Goal: Find specific page/section: Find specific page/section

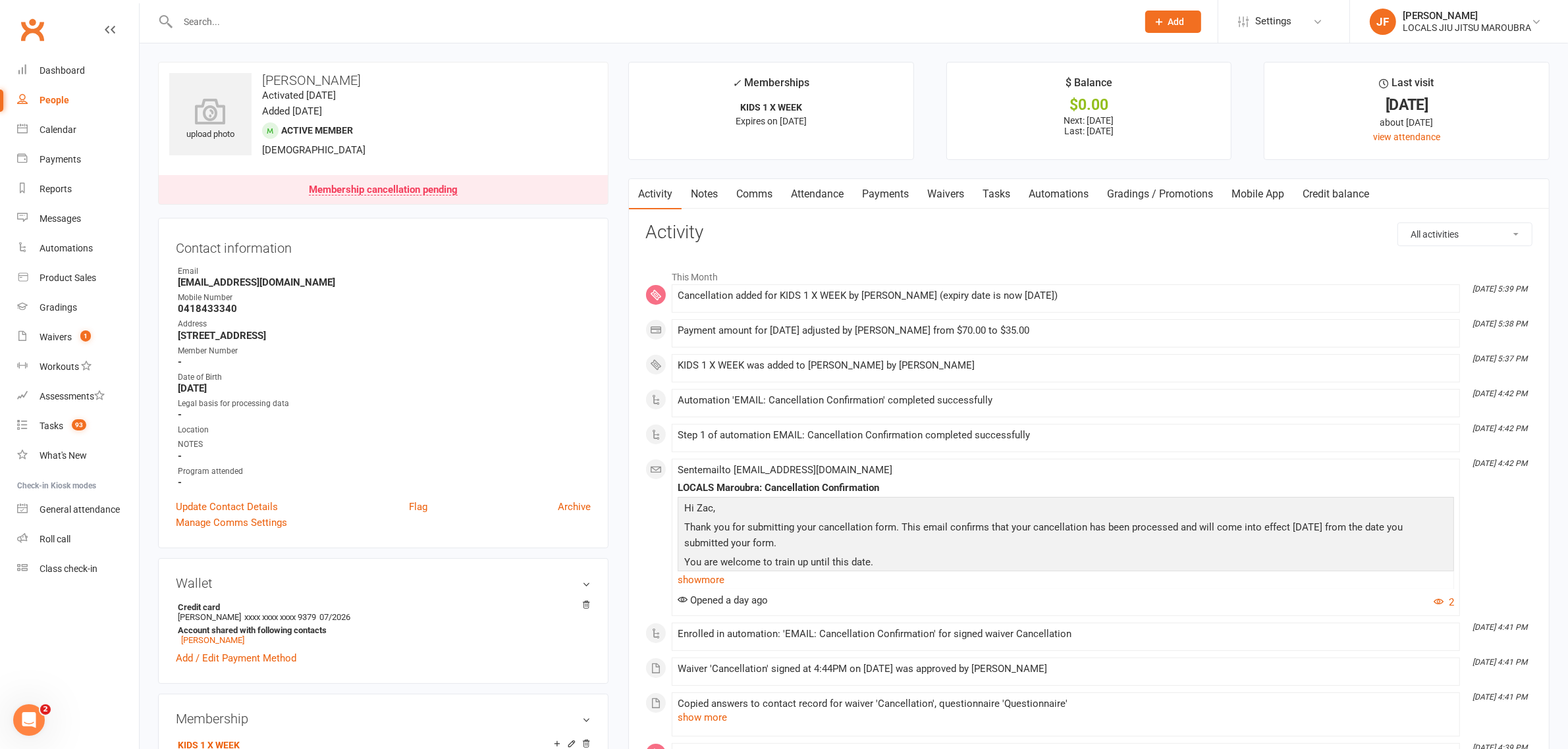
drag, startPoint x: 313, startPoint y: 17, endPoint x: 310, endPoint y: 8, distance: 9.5
click at [313, 16] on input "text" at bounding box center [651, 22] width 955 height 18
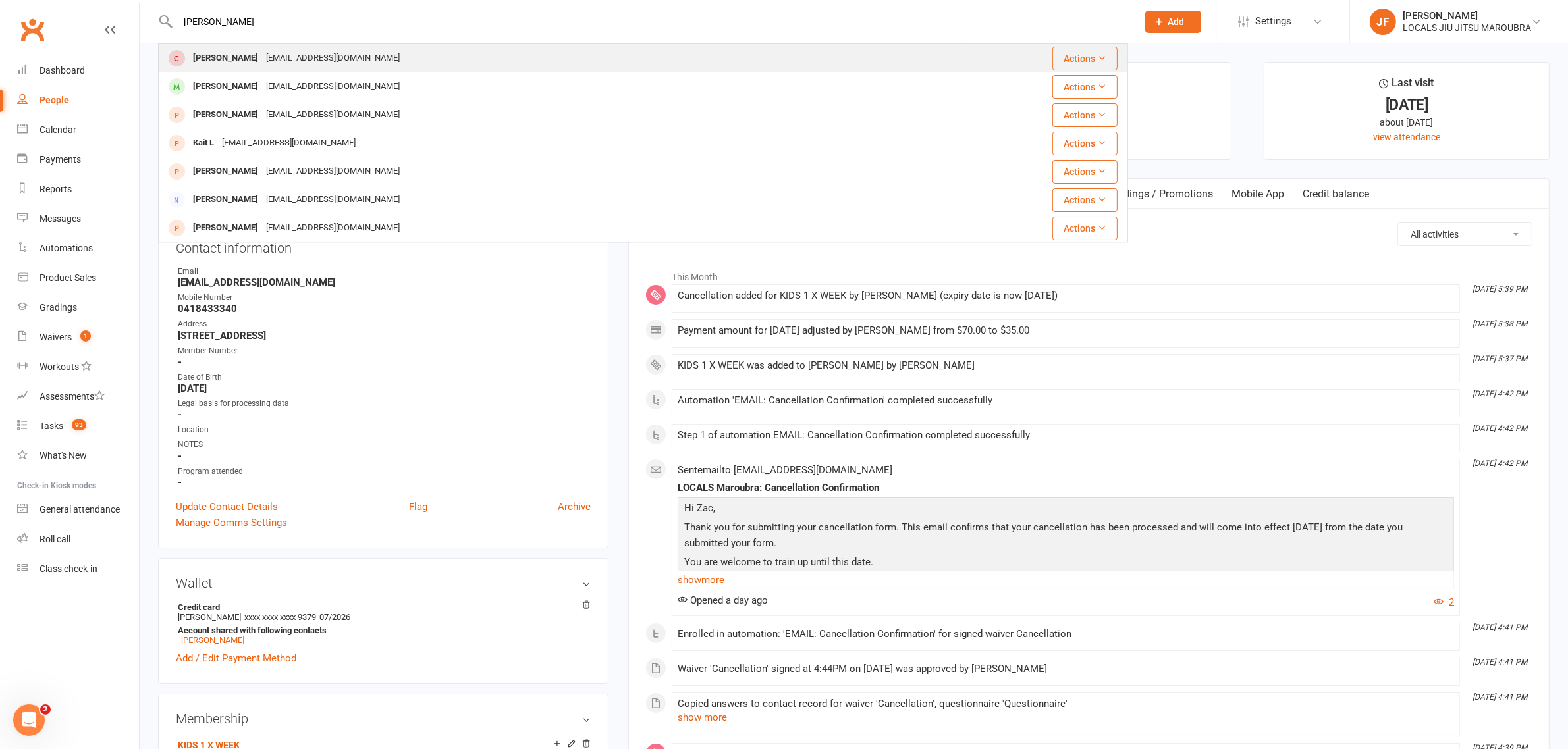
type input "colin"
click at [232, 71] on div "Colin Kong Ccfkong@gmail.com" at bounding box center [563, 58] width 807 height 27
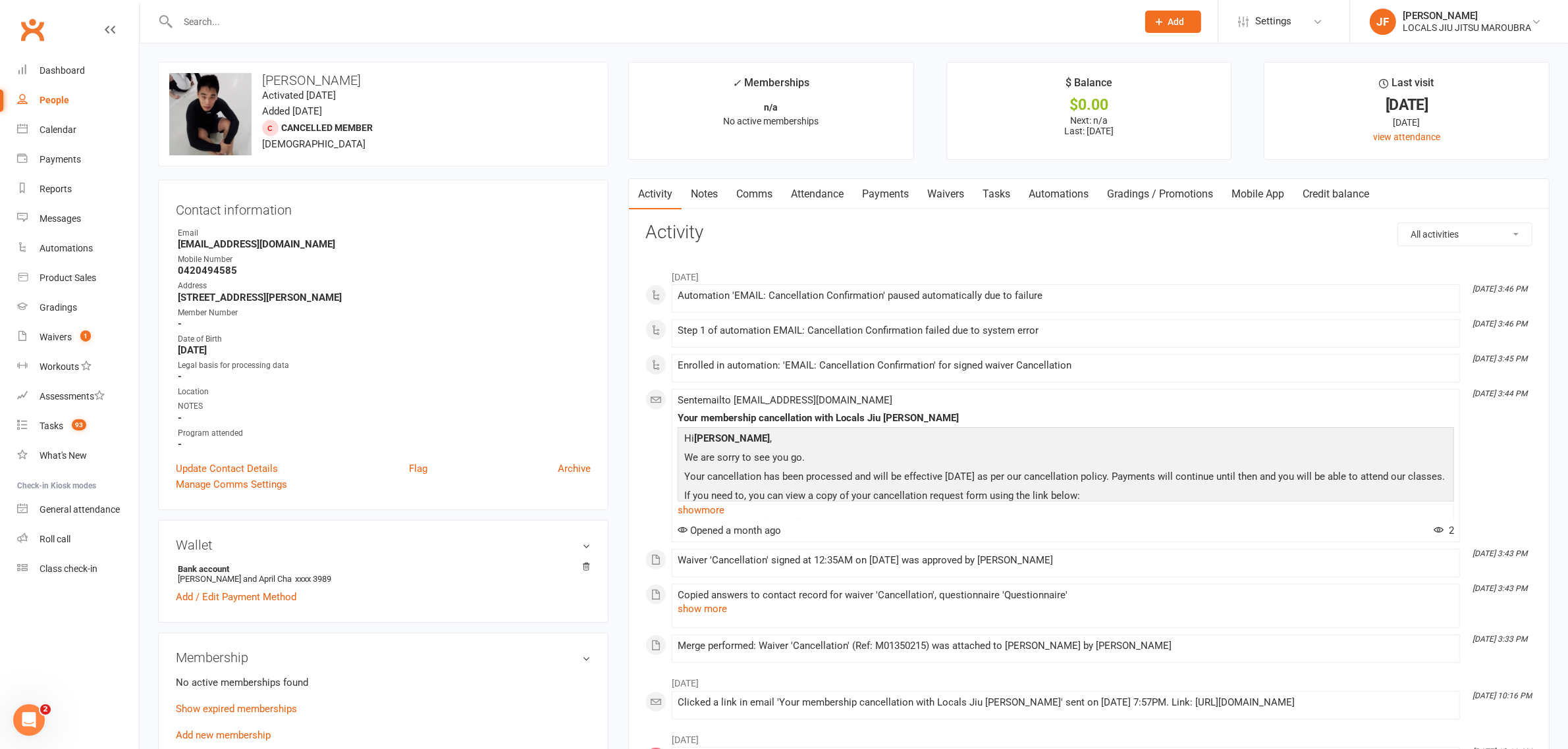
click at [263, 27] on input "text" at bounding box center [651, 22] width 955 height 18
click at [945, 200] on link "Waivers" at bounding box center [945, 194] width 56 height 30
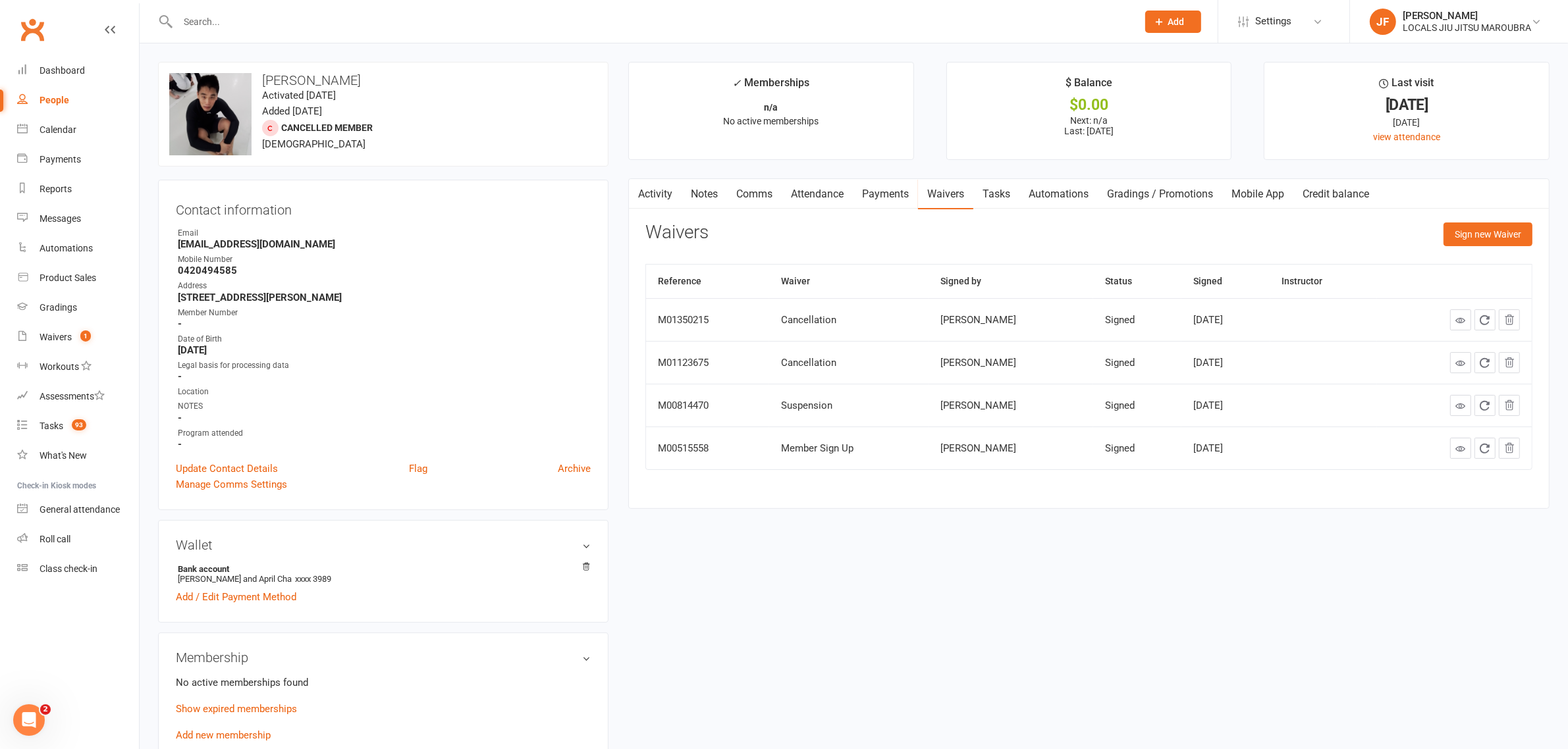
click at [666, 191] on link "Activity" at bounding box center [655, 194] width 53 height 30
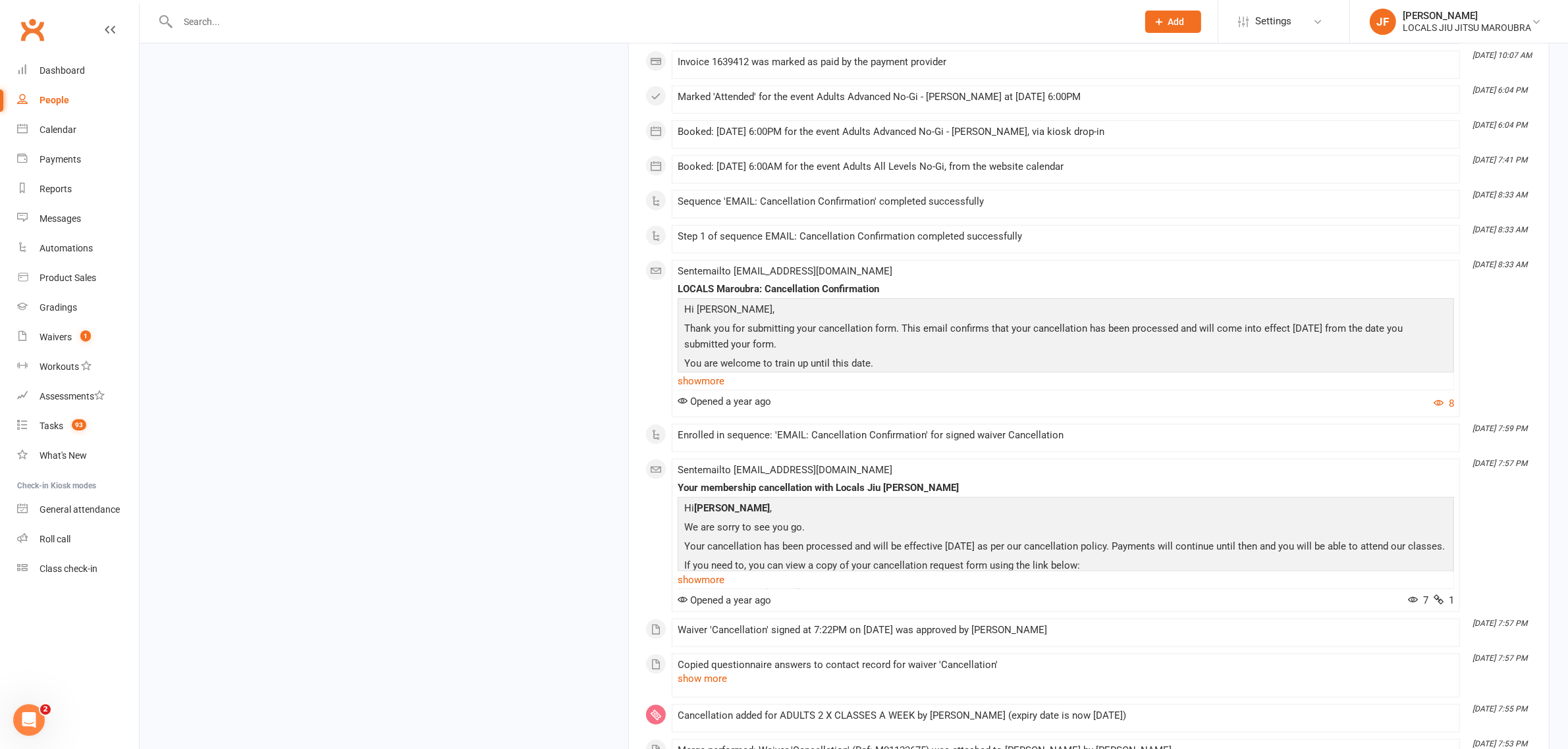
scroll to position [2021, 0]
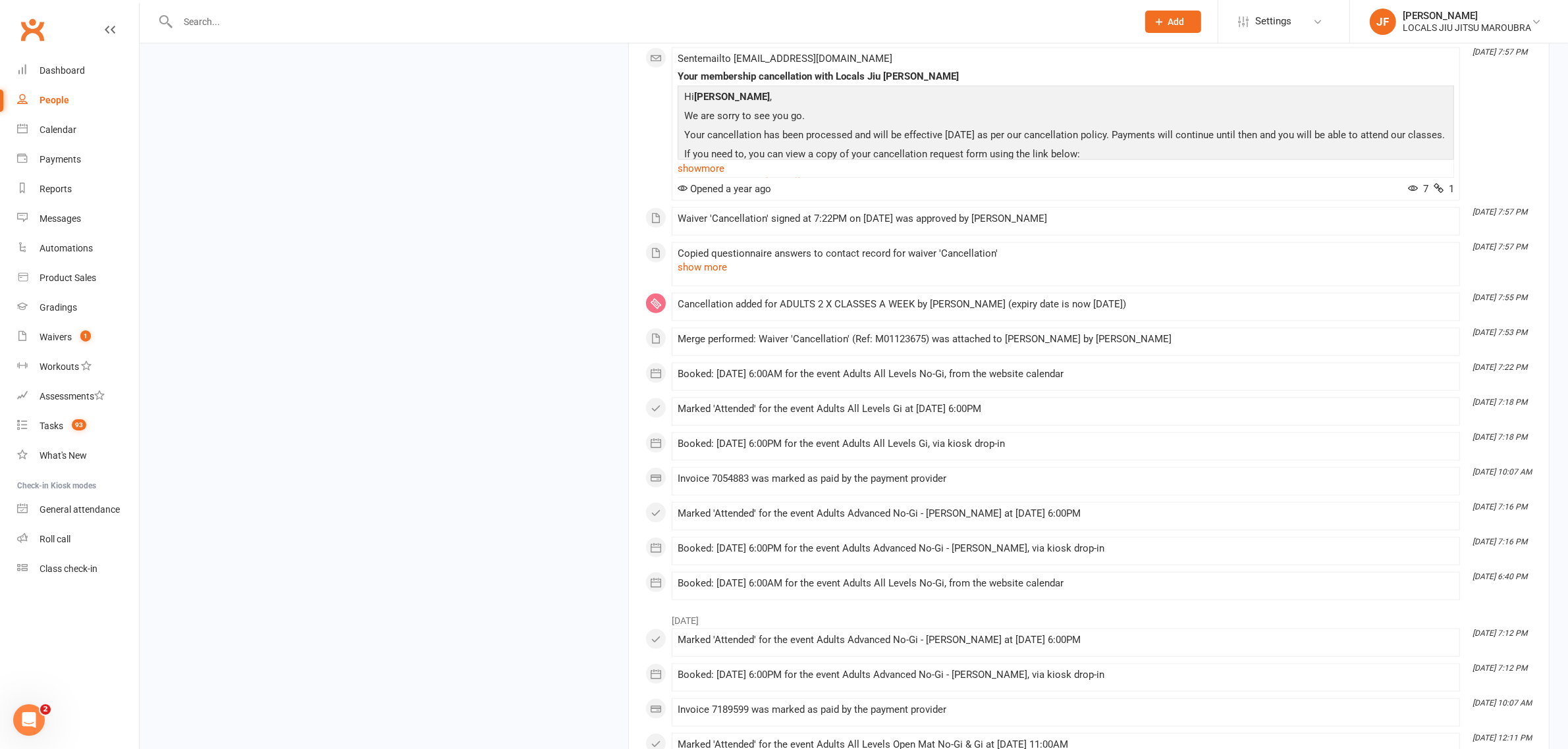
drag, startPoint x: 1294, startPoint y: 331, endPoint x: 654, endPoint y: 347, distance: 640.2
click at [654, 347] on div "October 2024 Oct 23, 7:09 PM Booked: 24 Oct 2024 at 6:00AM for the event Adults…" at bounding box center [1089, 91] width 887 height 1017
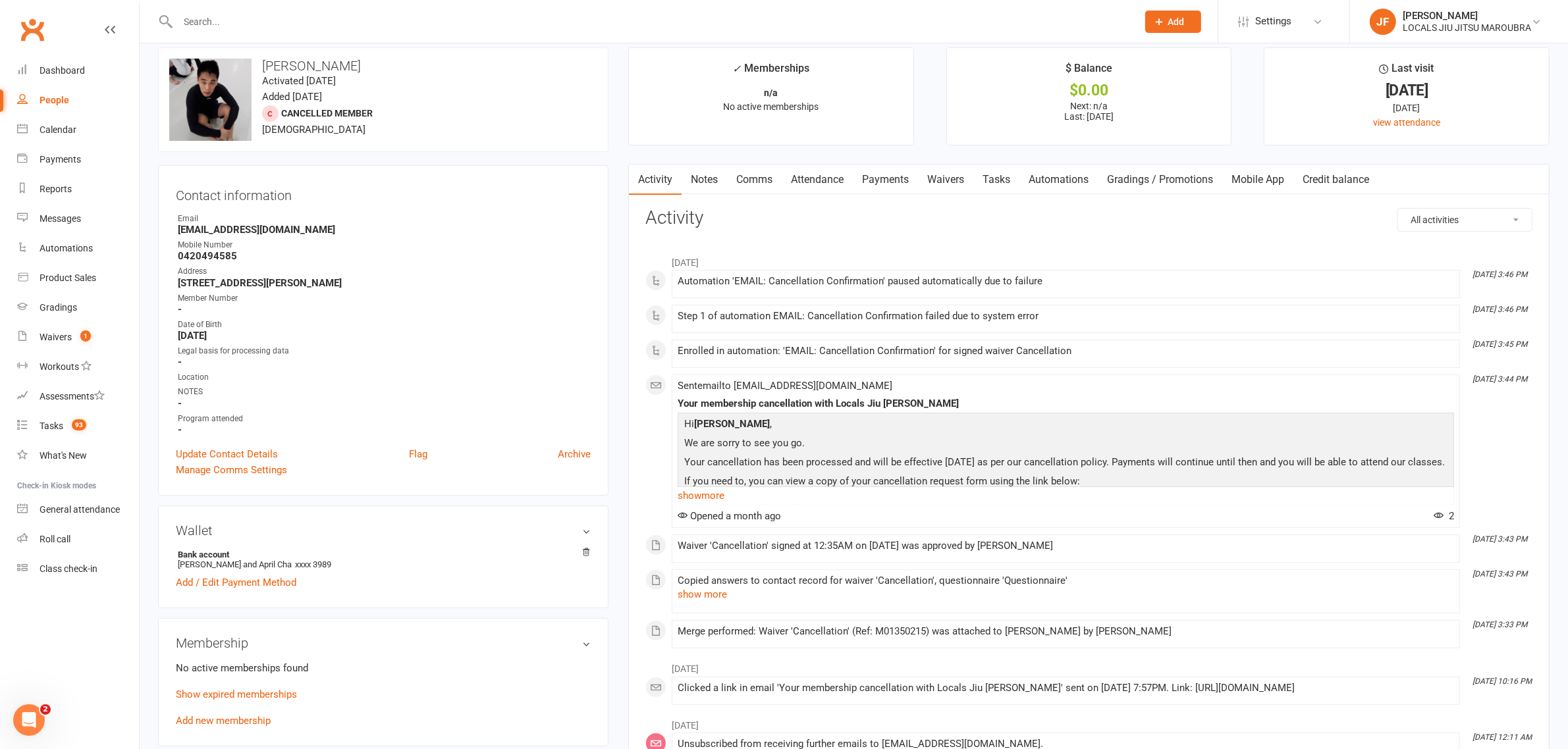
scroll to position [0, 0]
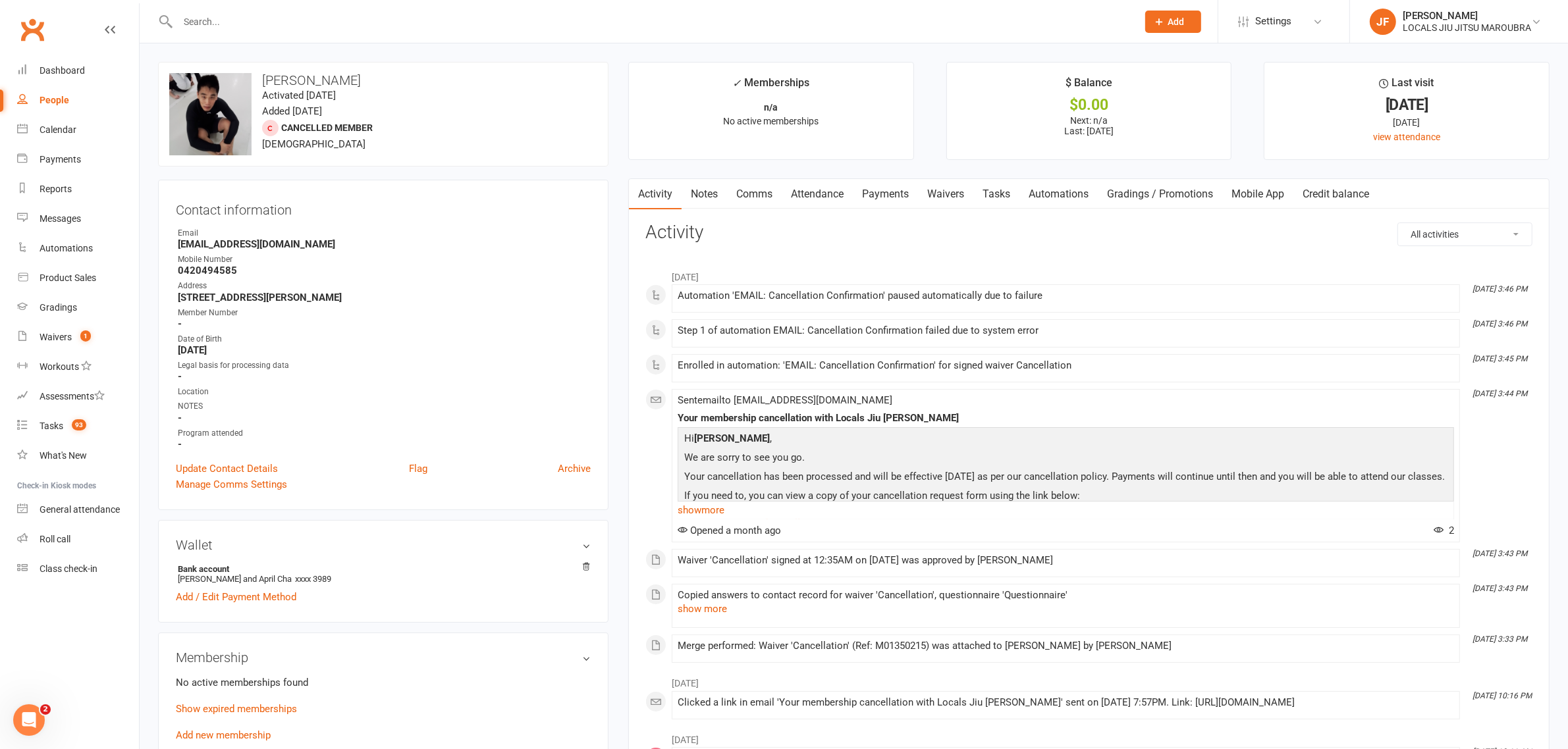
click at [955, 185] on link "Waivers" at bounding box center [945, 194] width 56 height 30
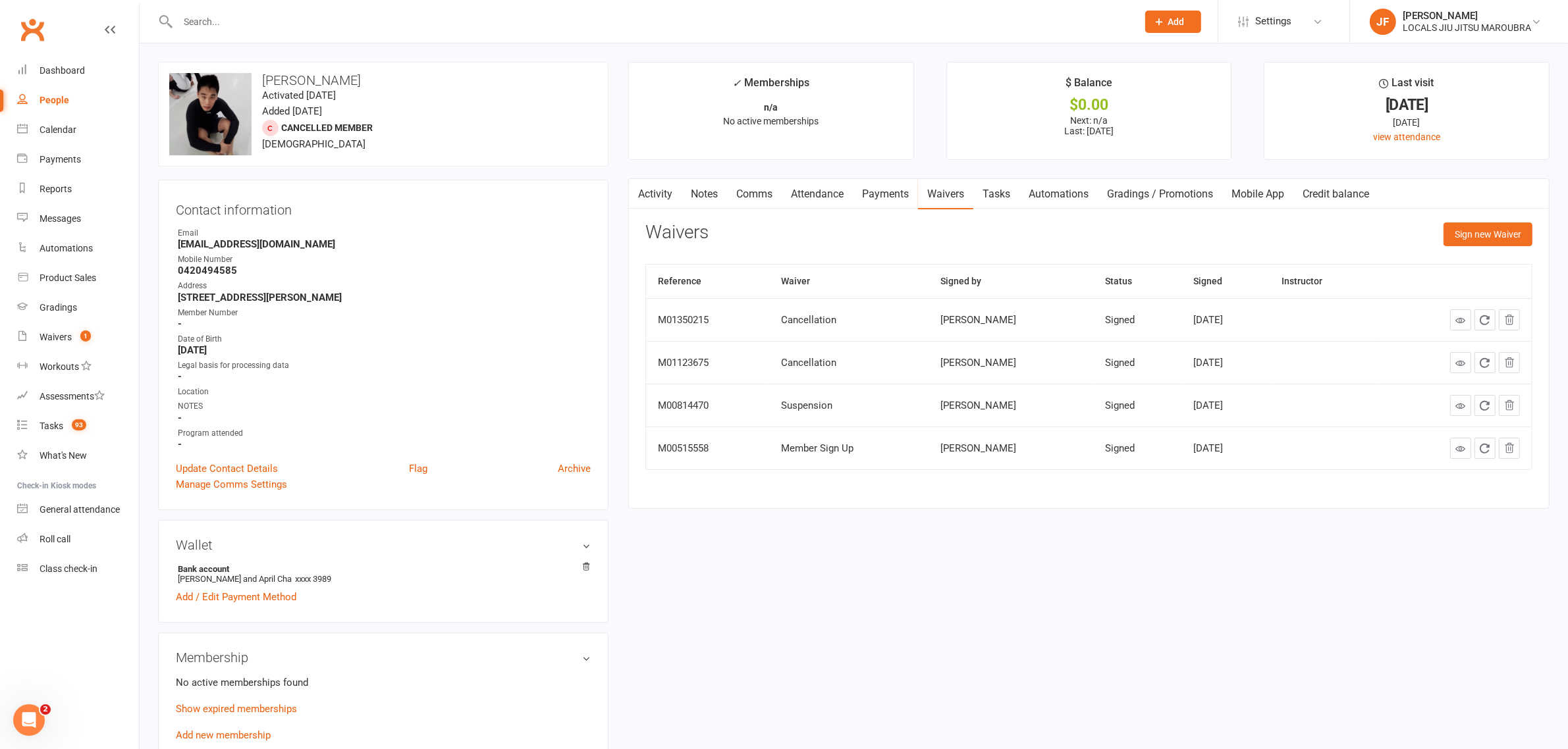
drag, startPoint x: 664, startPoint y: 196, endPoint x: 667, endPoint y: 190, distance: 6.7
click at [664, 196] on link "Activity" at bounding box center [655, 194] width 53 height 30
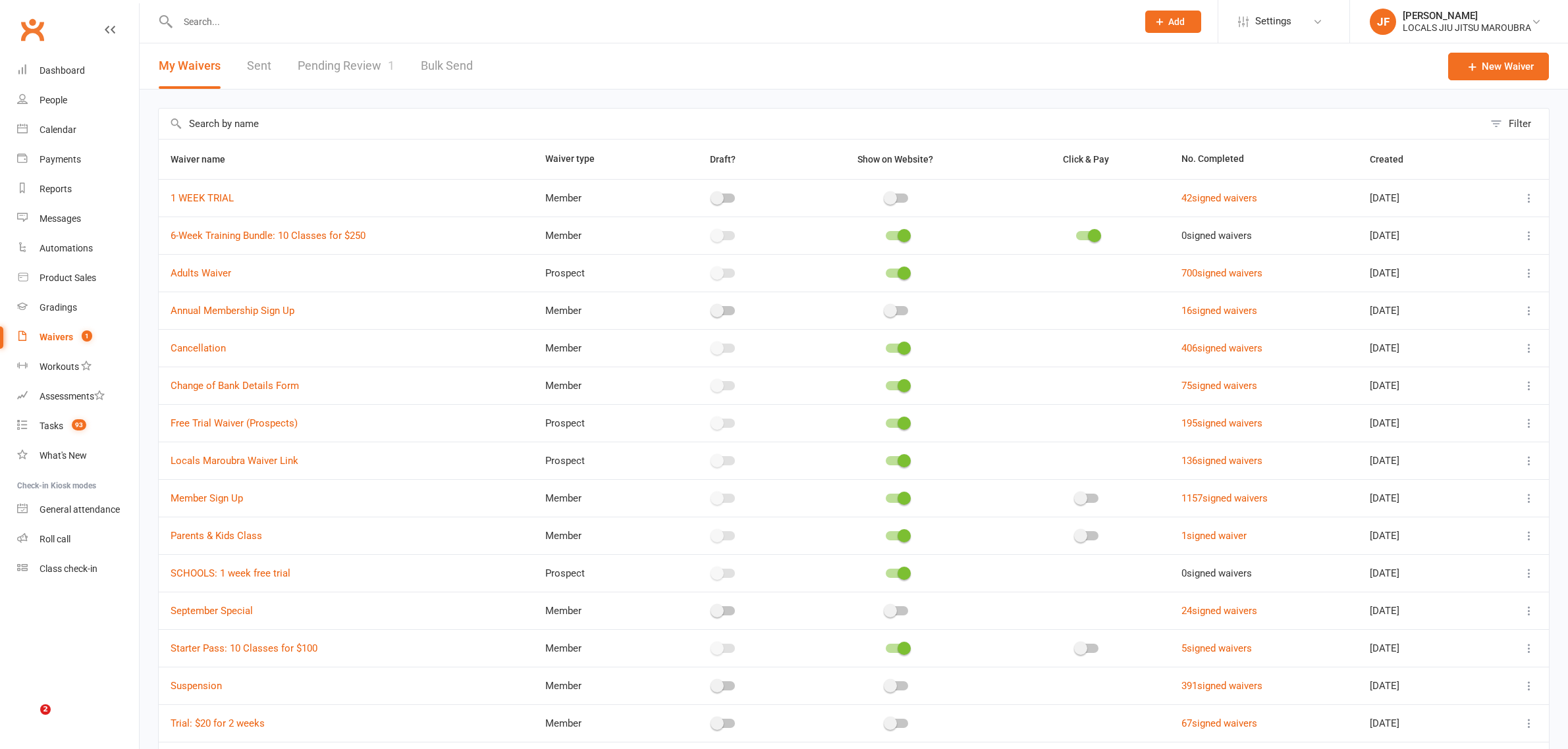
select select "100"
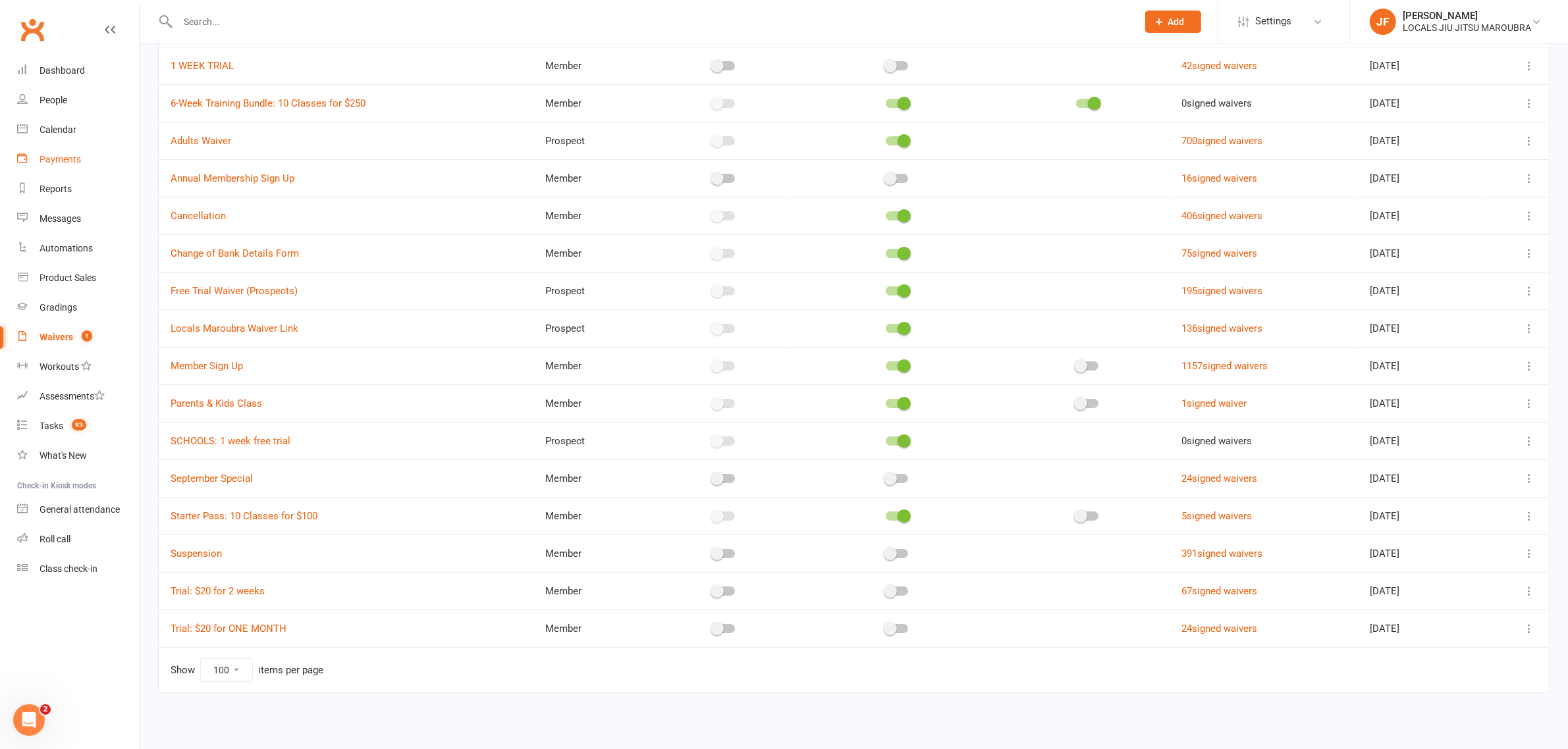
click at [76, 159] on div "Payments" at bounding box center [60, 159] width 42 height 11
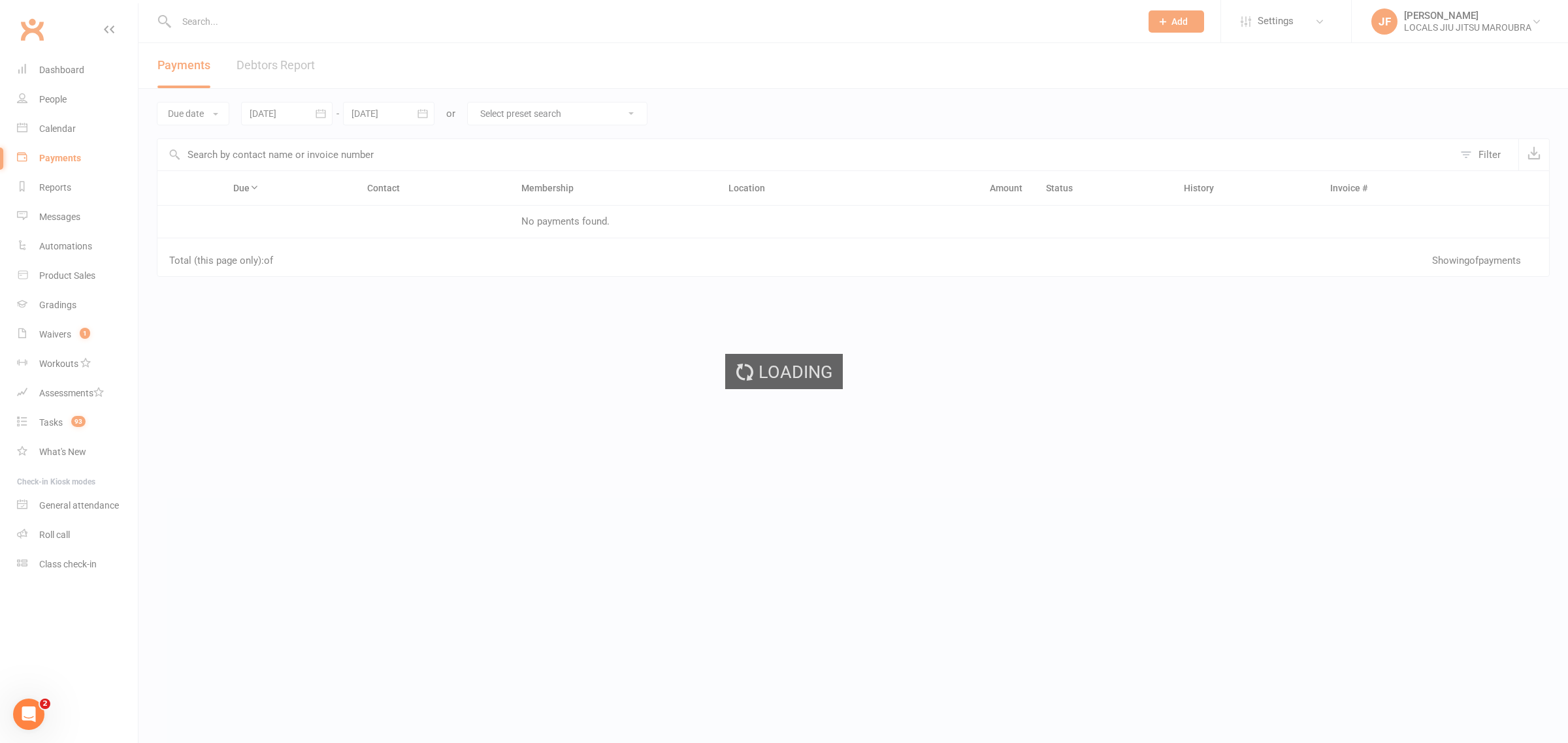
click at [291, 63] on div "Loading" at bounding box center [784, 371] width 1568 height 743
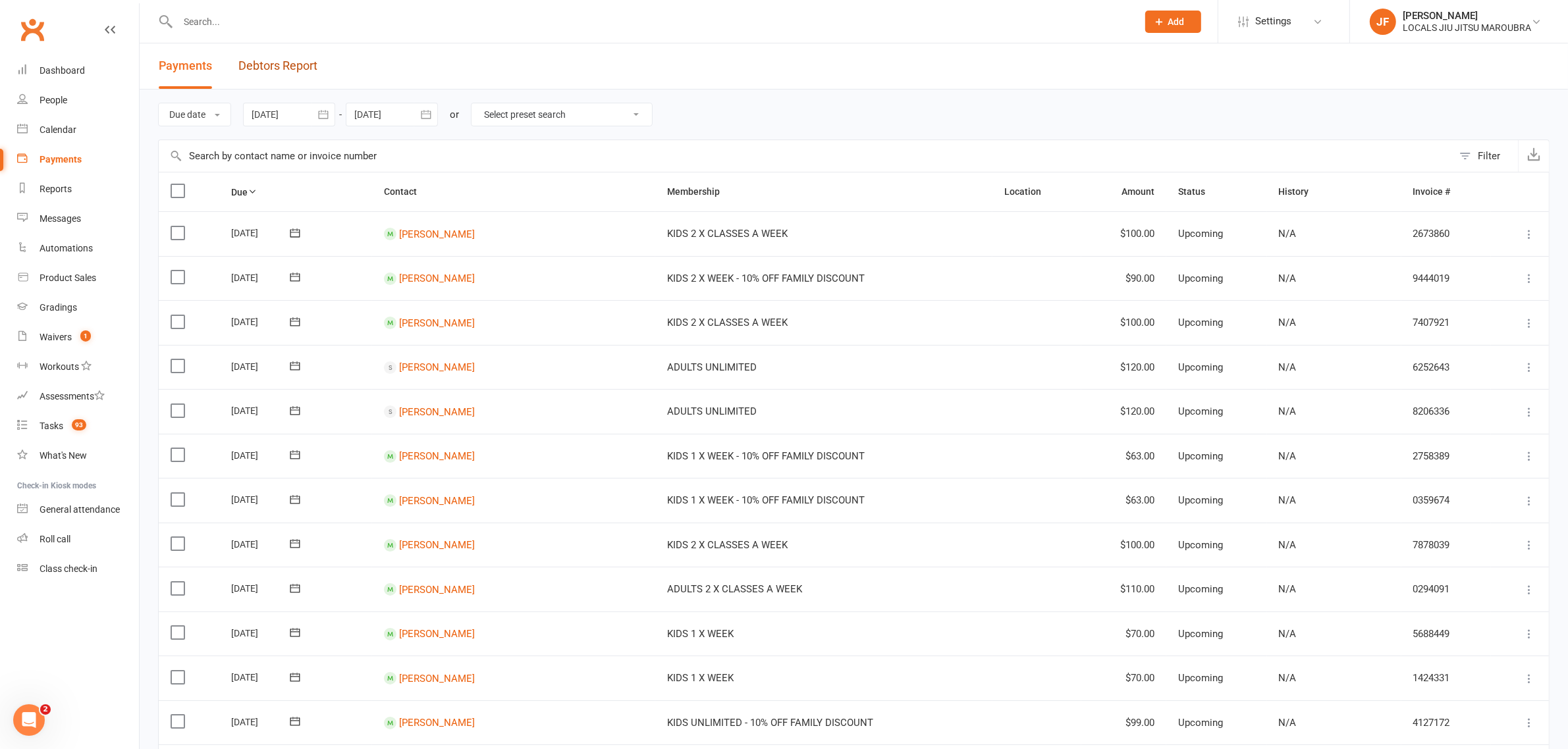
click at [293, 64] on link "Debtors Report" at bounding box center [278, 66] width 79 height 46
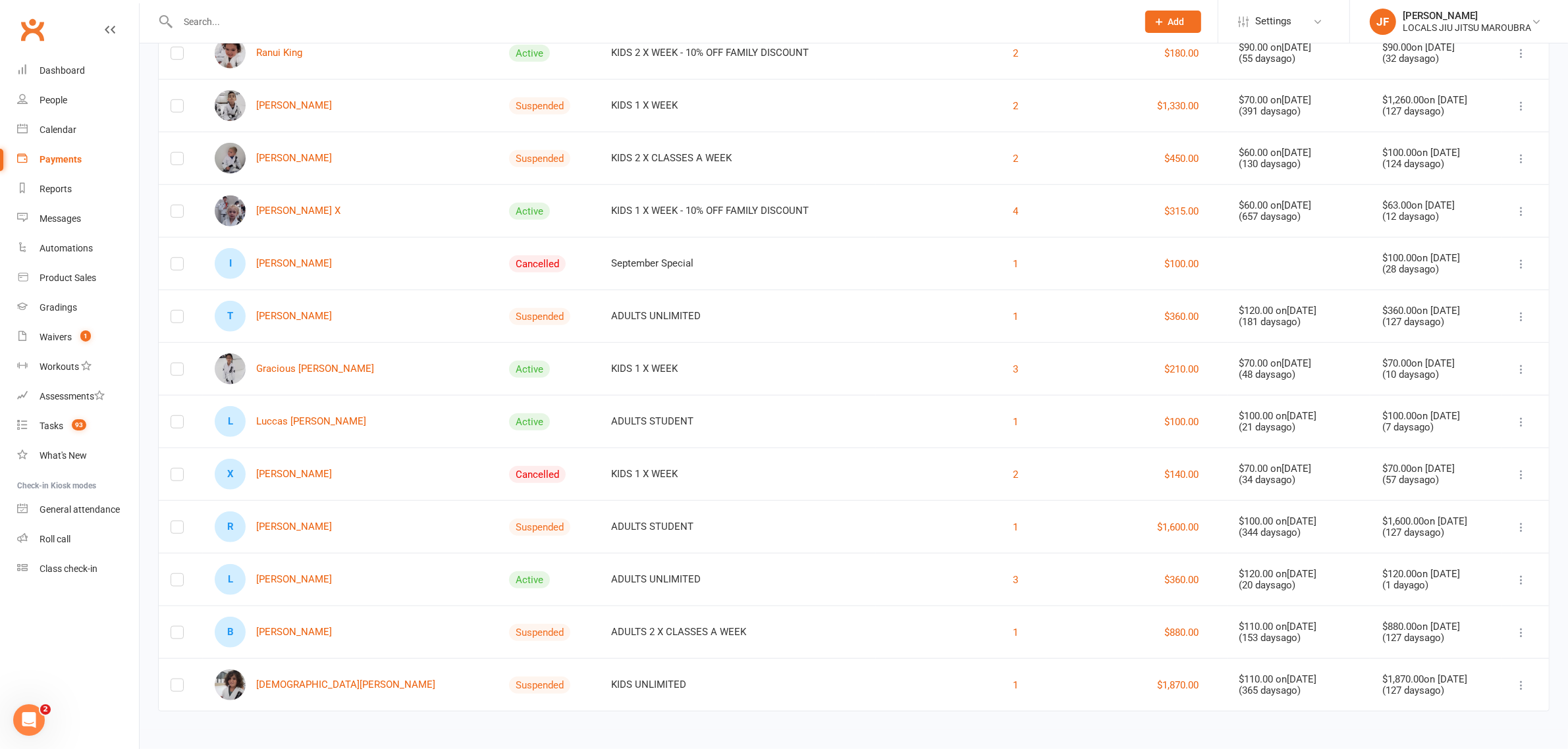
scroll to position [1245, 0]
